Goal: Navigation & Orientation: Understand site structure

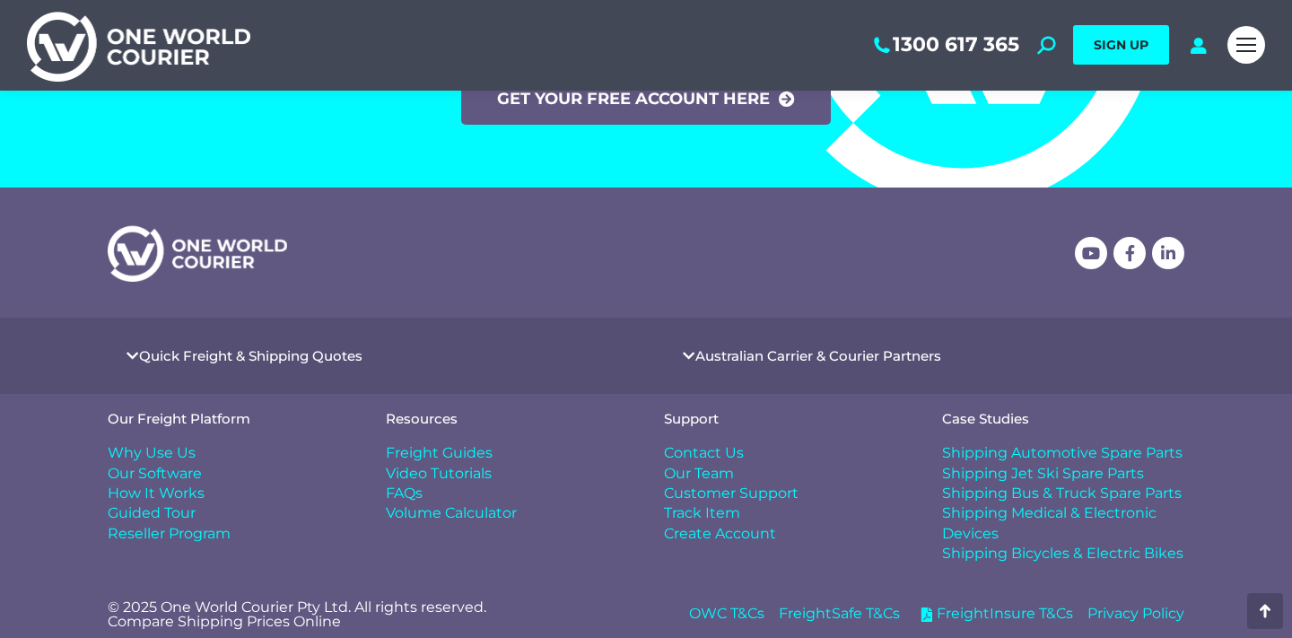
scroll to position [7491, 0]
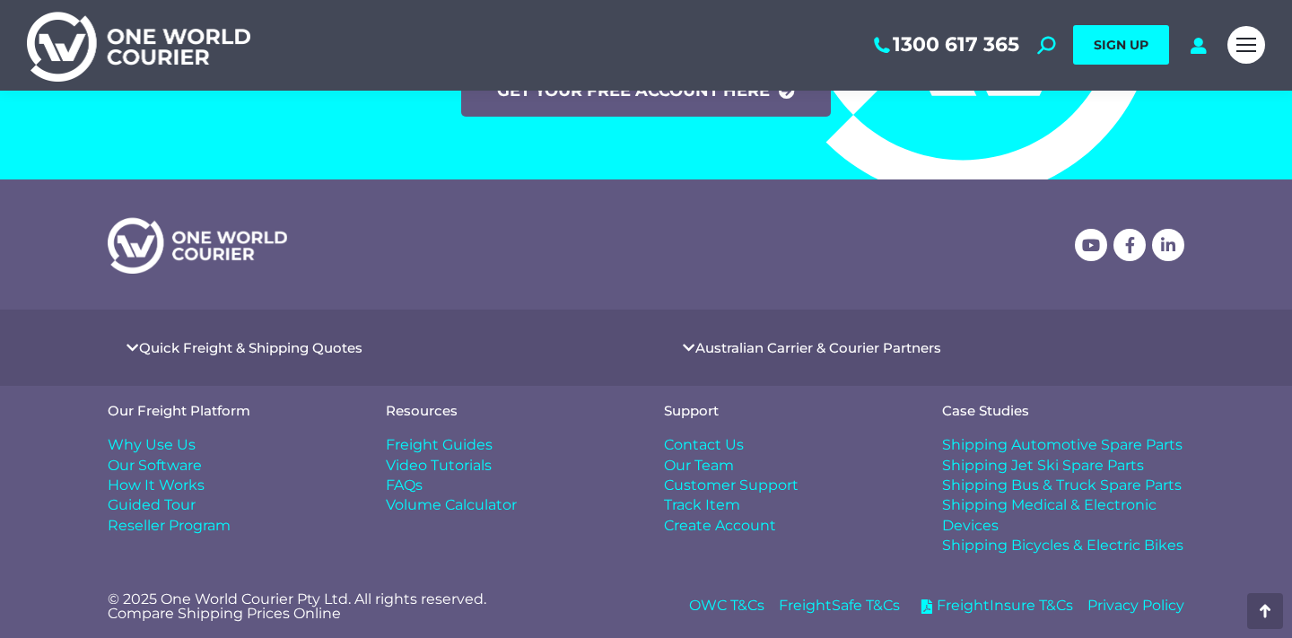
click at [688, 465] on span "Our Team" at bounding box center [699, 466] width 70 height 20
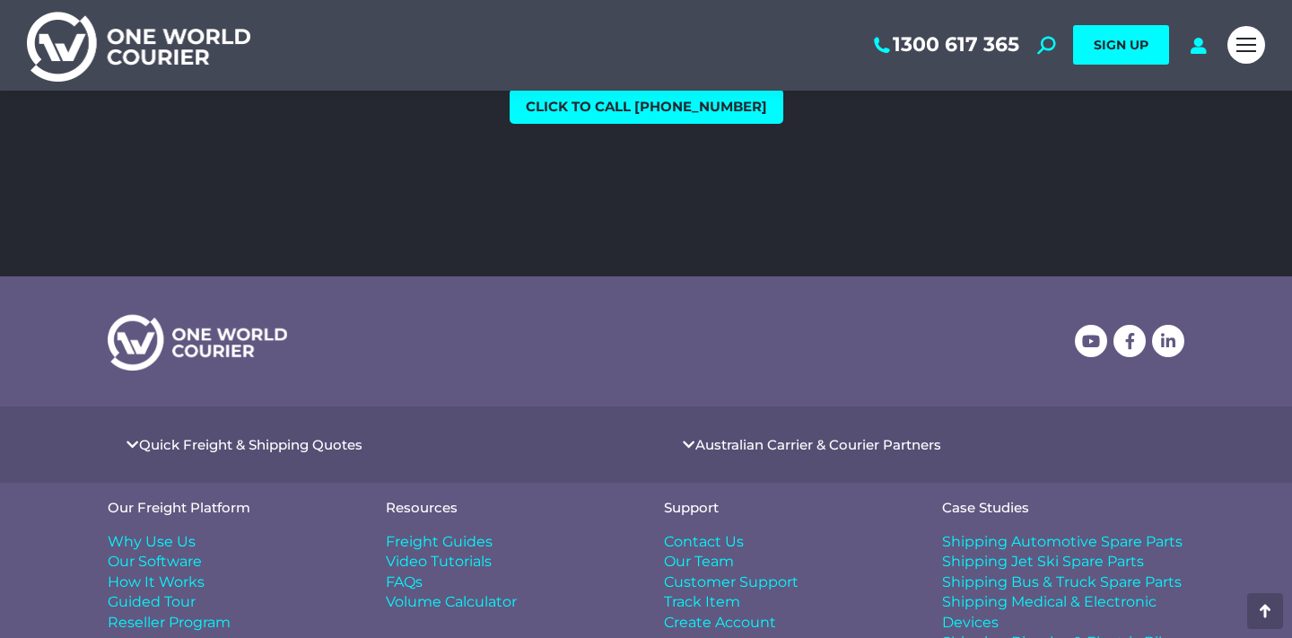
scroll to position [2388, 0]
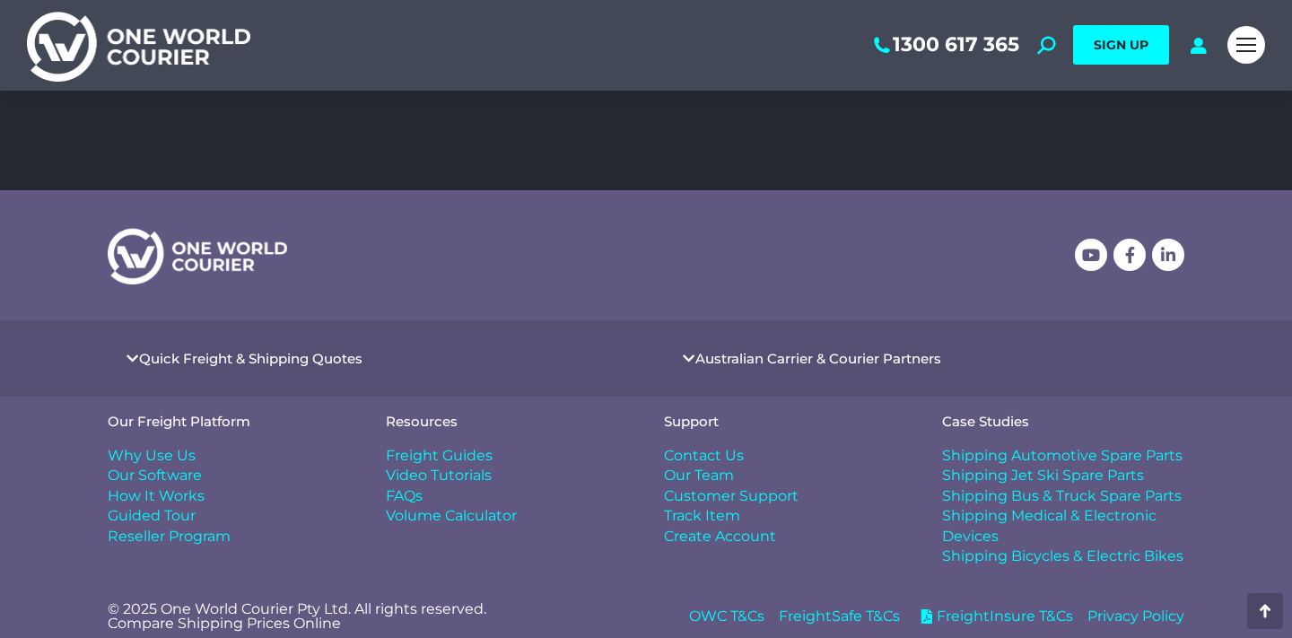
click at [149, 486] on span "How It Works" at bounding box center [156, 496] width 97 height 20
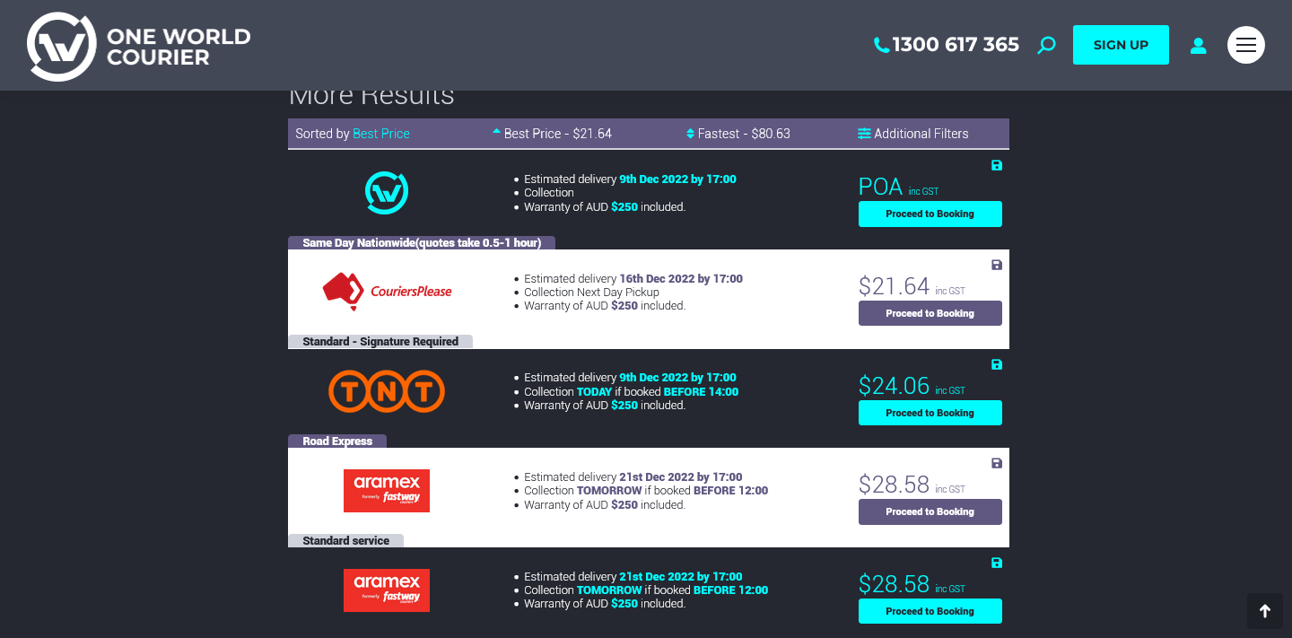
scroll to position [3481, 0]
